Goal: Information Seeking & Learning: Learn about a topic

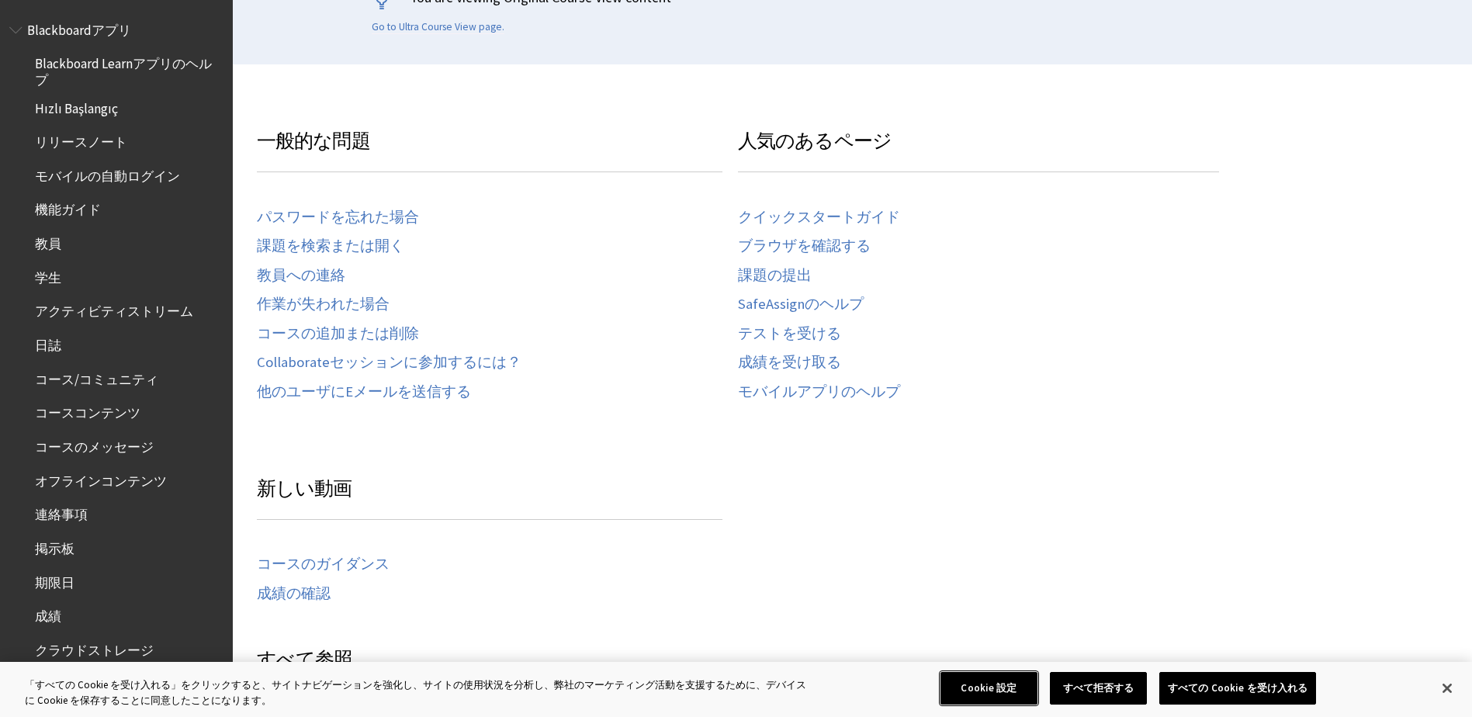
scroll to position [310, 0]
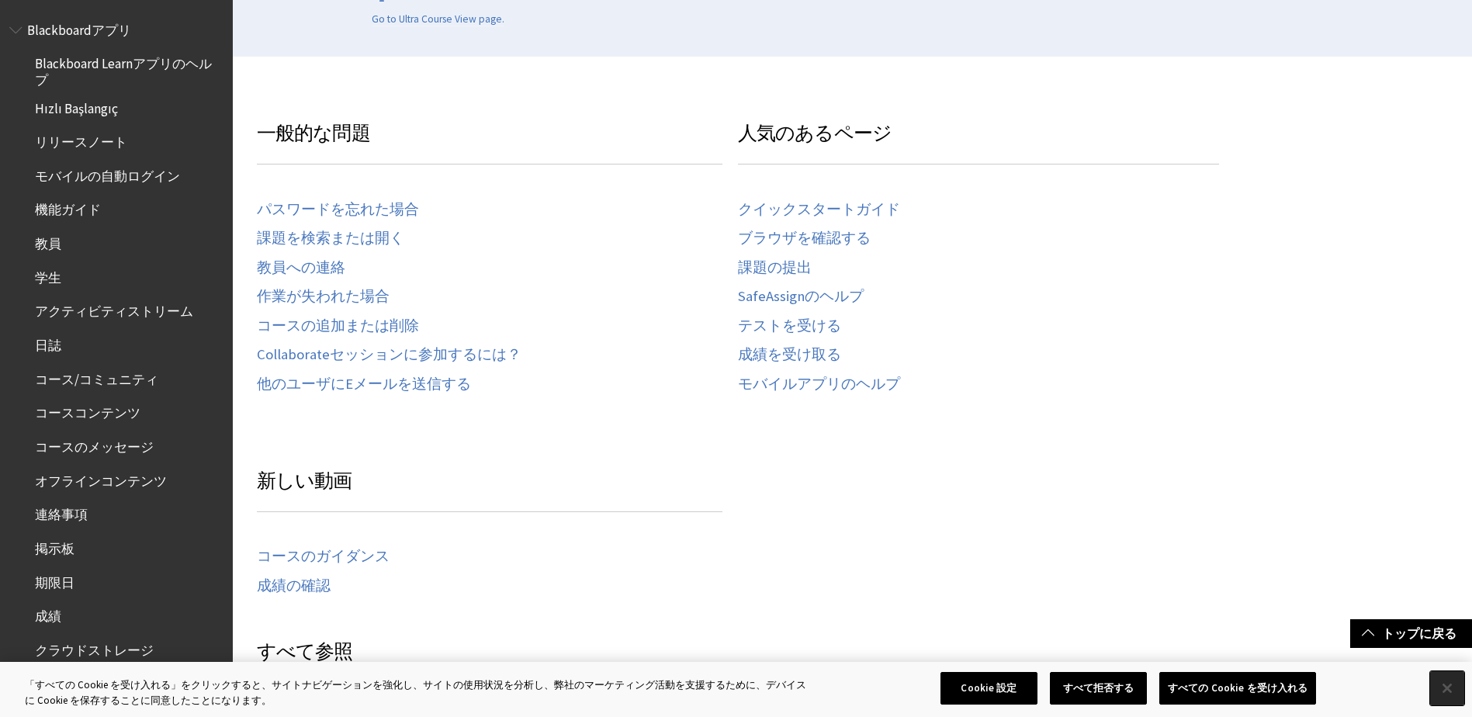
click at [1452, 679] on button "閉じる" at bounding box center [1447, 688] width 34 height 34
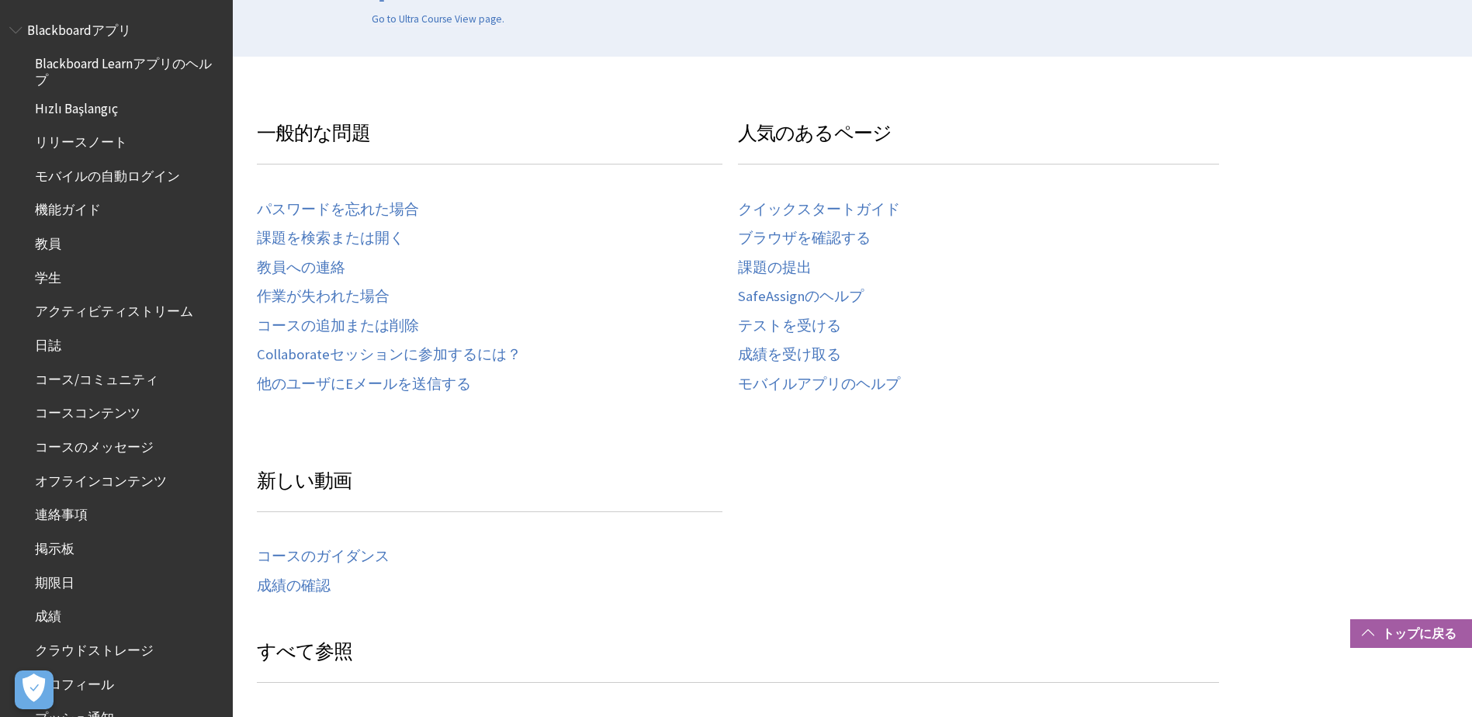
click at [1411, 634] on link "トップに戻る" at bounding box center [1411, 633] width 122 height 29
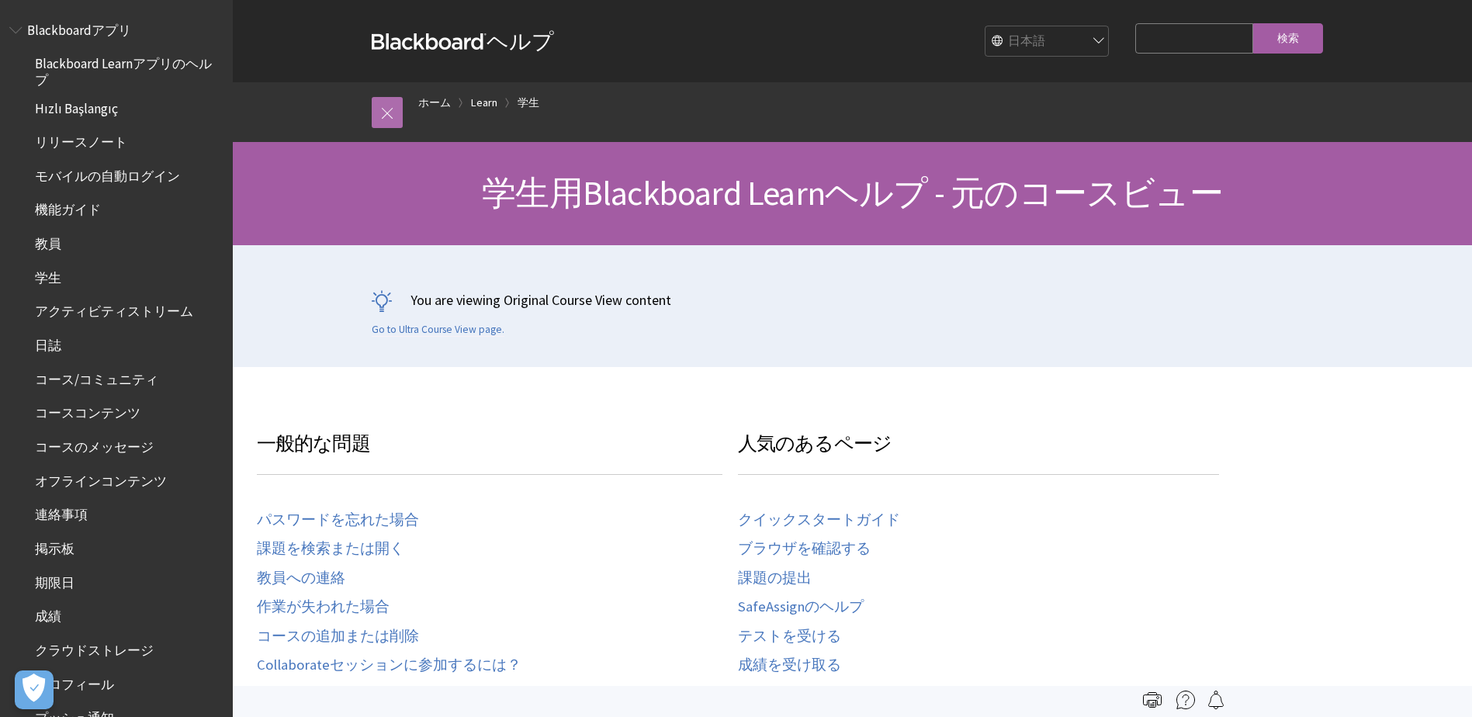
click at [382, 115] on link at bounding box center [387, 112] width 31 height 31
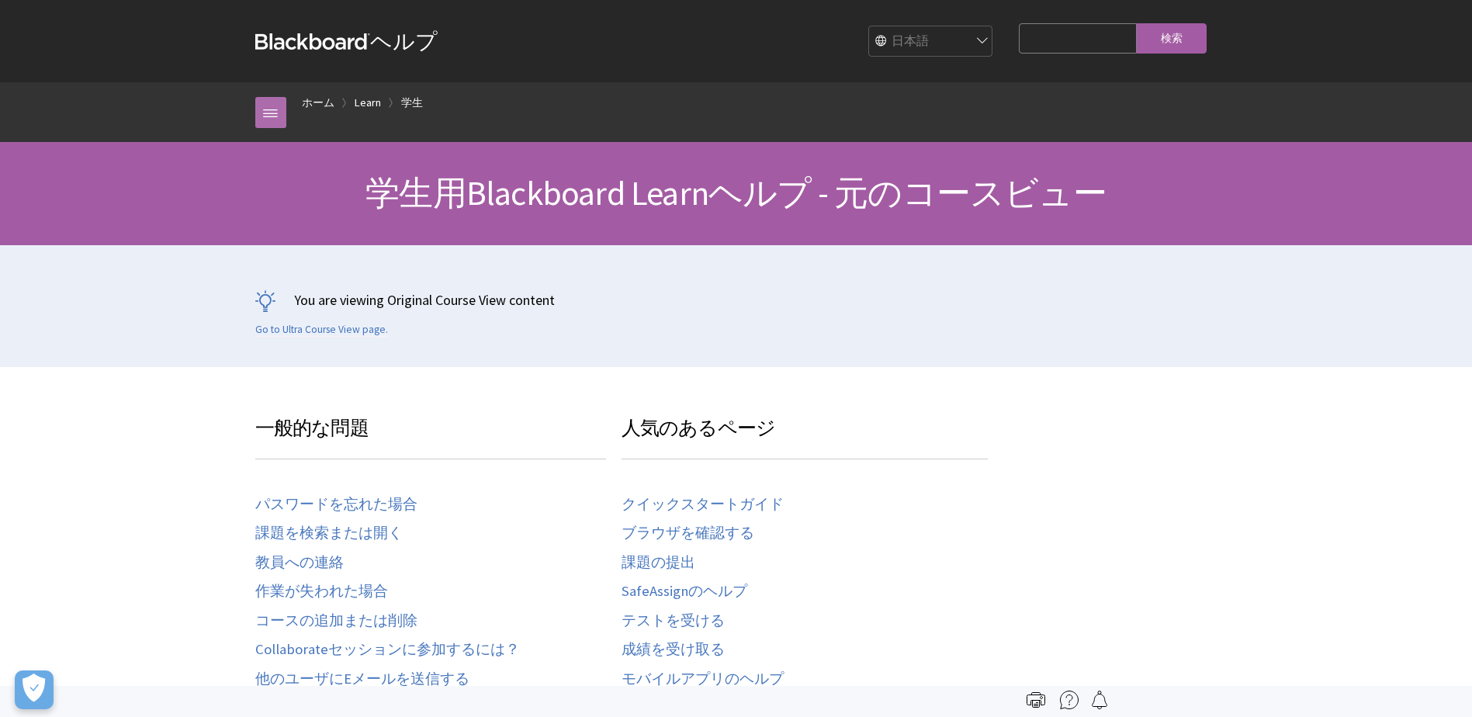
click at [275, 118] on link at bounding box center [270, 112] width 31 height 31
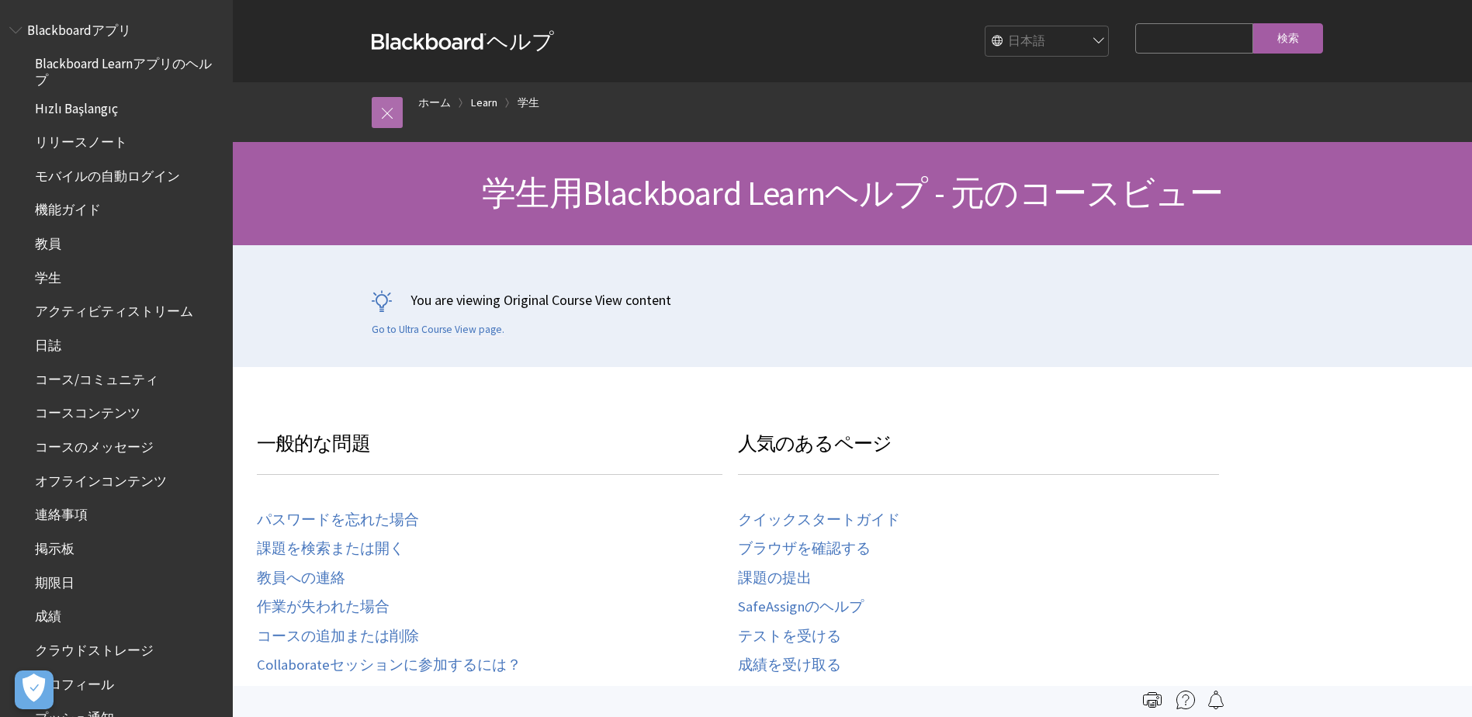
click at [275, 118] on div "パンくず ホーム Learn 学生 製品について Blackboardアプリ Blackboard Learnアプリのヘルプ Hızlı Başlangıç …" at bounding box center [852, 112] width 1239 height 60
click at [109, 34] on span "Blackboardアプリ" at bounding box center [79, 27] width 104 height 21
click at [734, 36] on div "English عربية Català Cymraeg Deutsch Español Suomi Français עברית Italiano 日本語 …" at bounding box center [835, 41] width 563 height 42
click at [733, 36] on div "English عربية Català Cymraeg Deutsch Español Suomi Français עברית Italiano 日本語 …" at bounding box center [835, 41] width 563 height 42
click at [379, 130] on div at bounding box center [387, 112] width 31 height 60
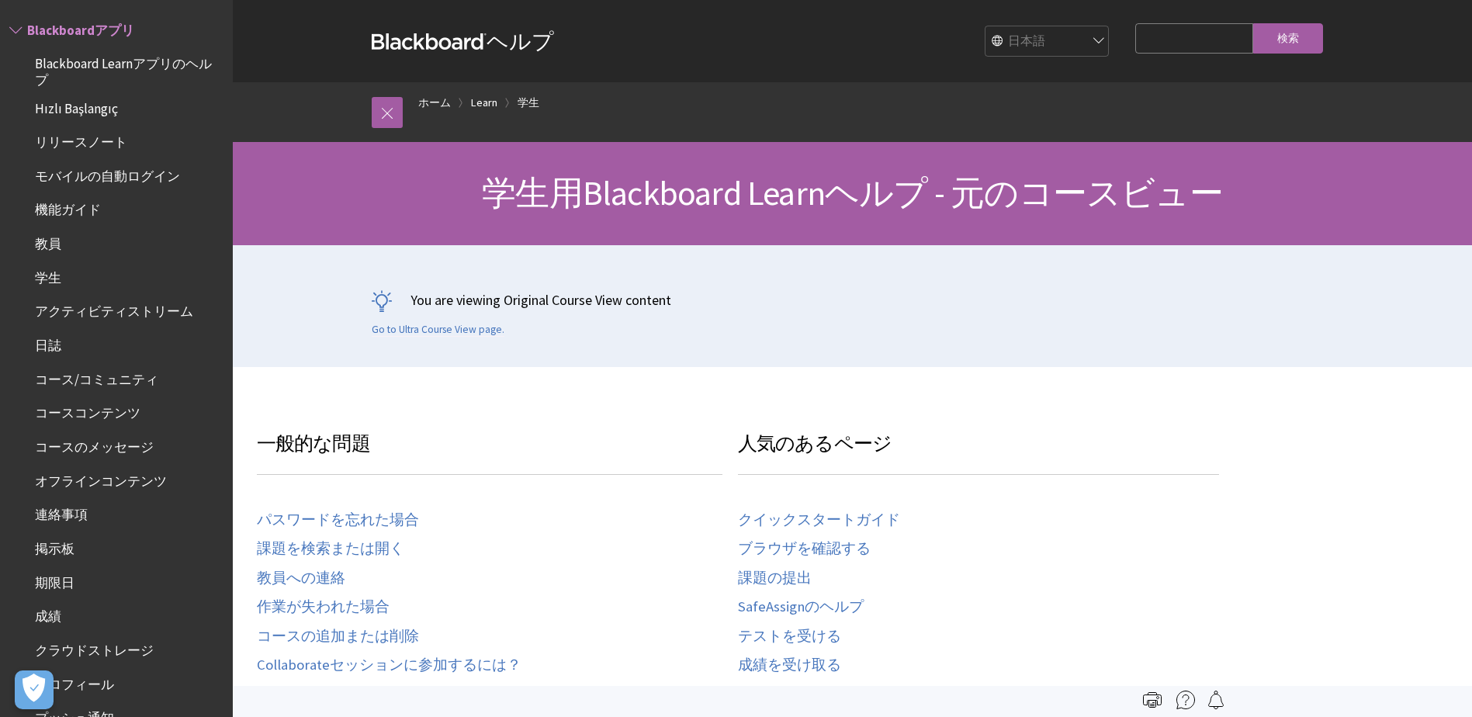
click at [379, 128] on div at bounding box center [387, 112] width 31 height 60
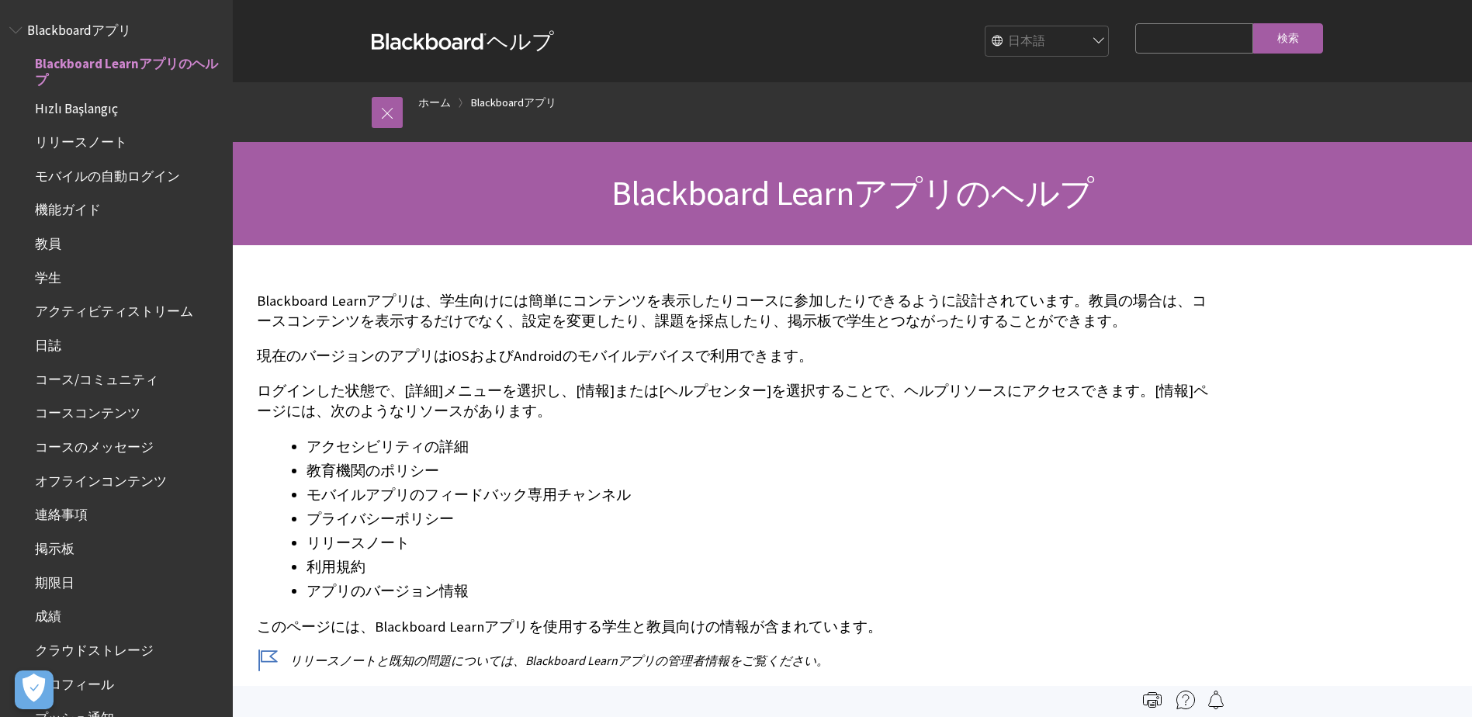
scroll to position [28, 0]
